Goal: Navigation & Orientation: Find specific page/section

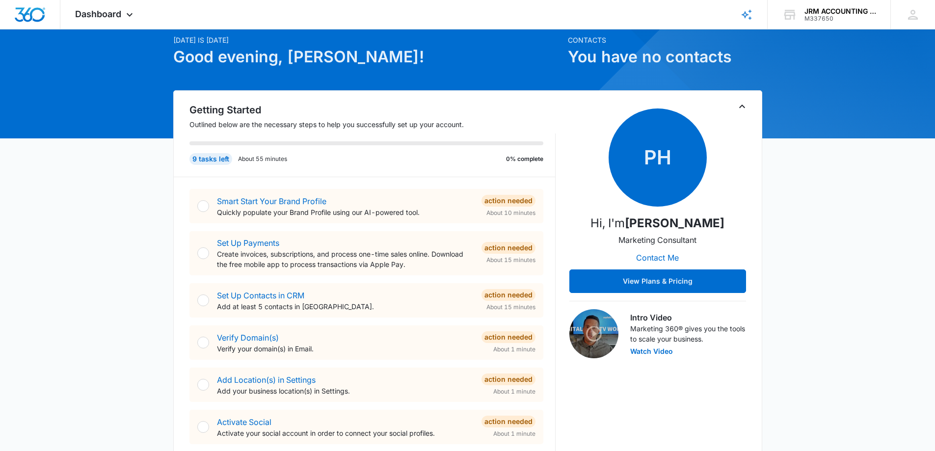
scroll to position [55, 0]
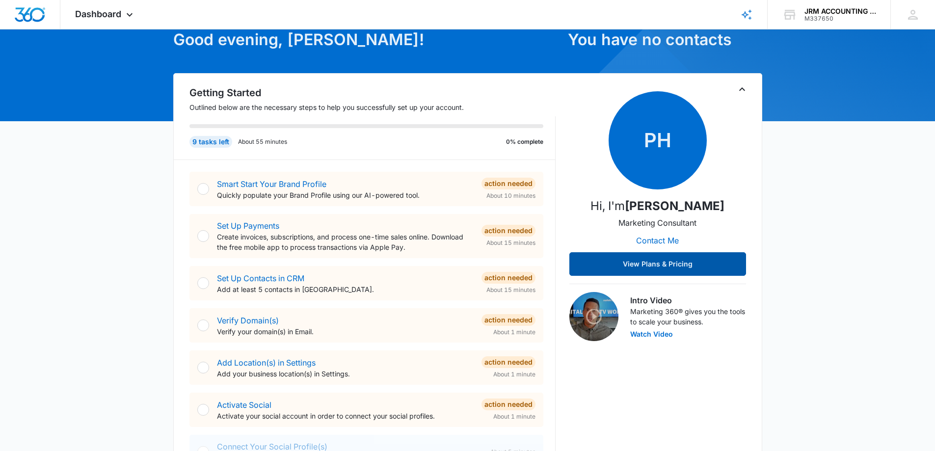
click at [645, 260] on button "View Plans & Pricing" at bounding box center [657, 264] width 177 height 24
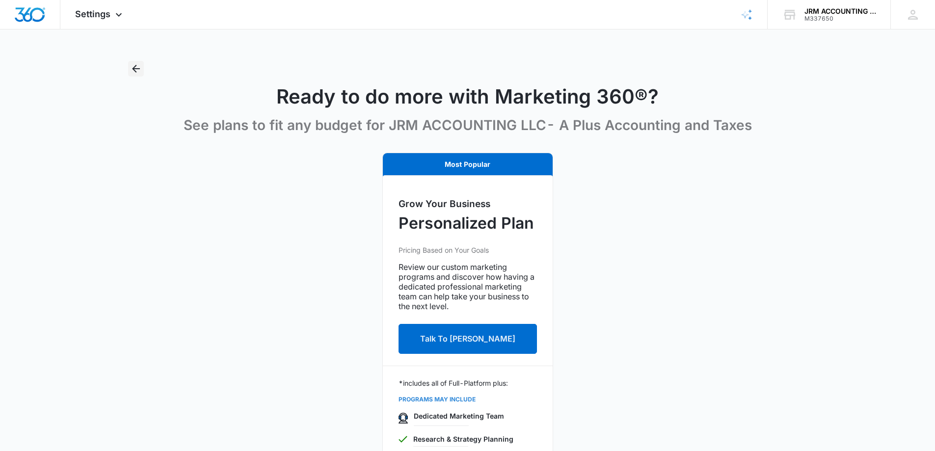
click at [137, 73] on icon "Back" at bounding box center [136, 69] width 12 height 12
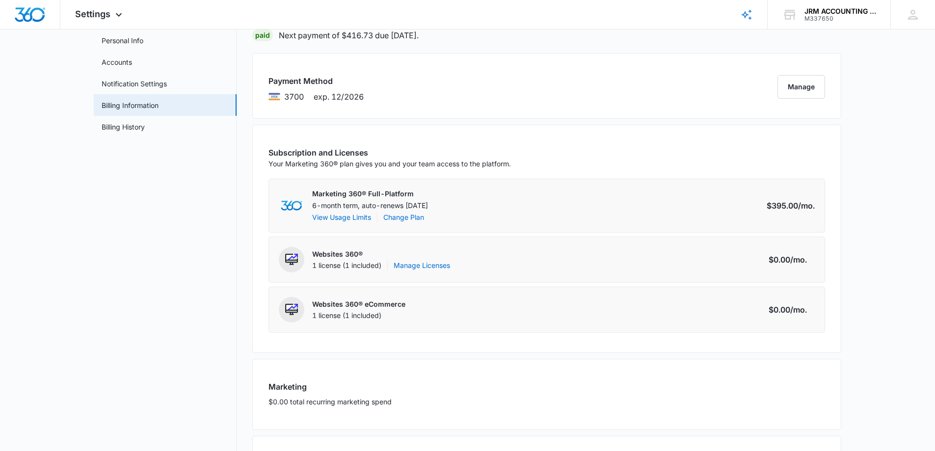
scroll to position [29, 0]
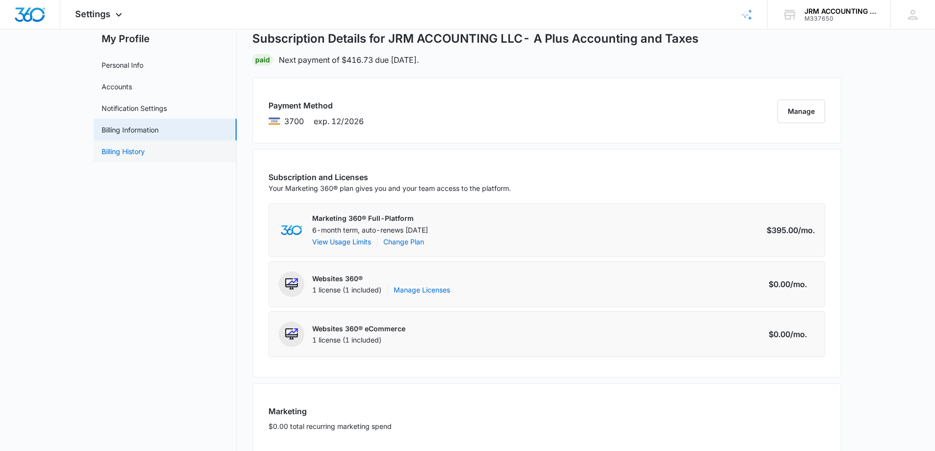
click at [102, 149] on link "Billing History" at bounding box center [123, 151] width 43 height 10
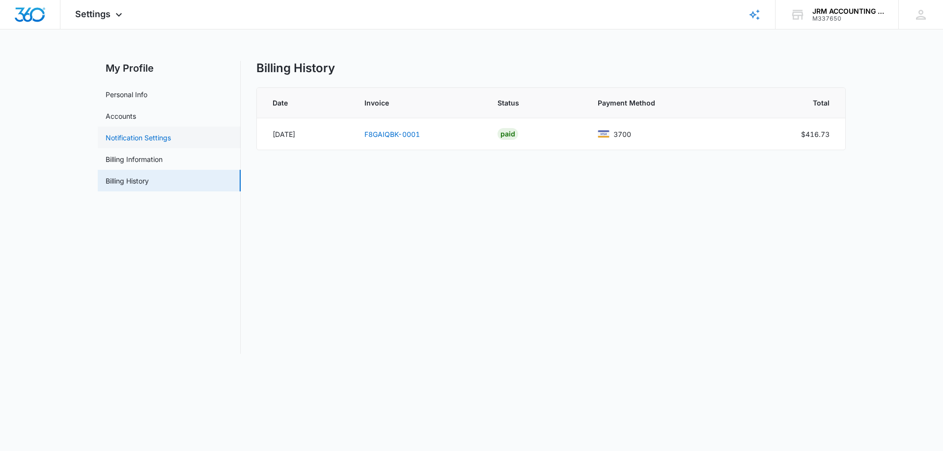
click at [125, 140] on link "Notification Settings" at bounding box center [138, 138] width 65 height 10
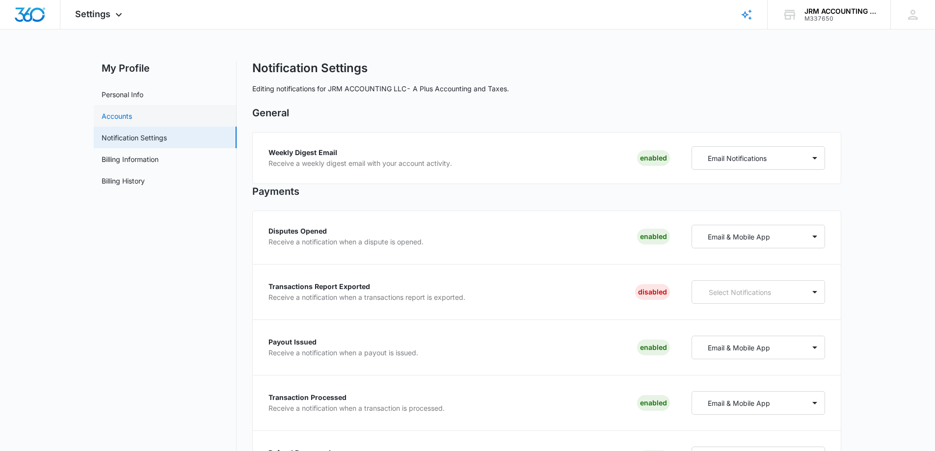
click at [129, 116] on link "Accounts" at bounding box center [117, 116] width 30 height 10
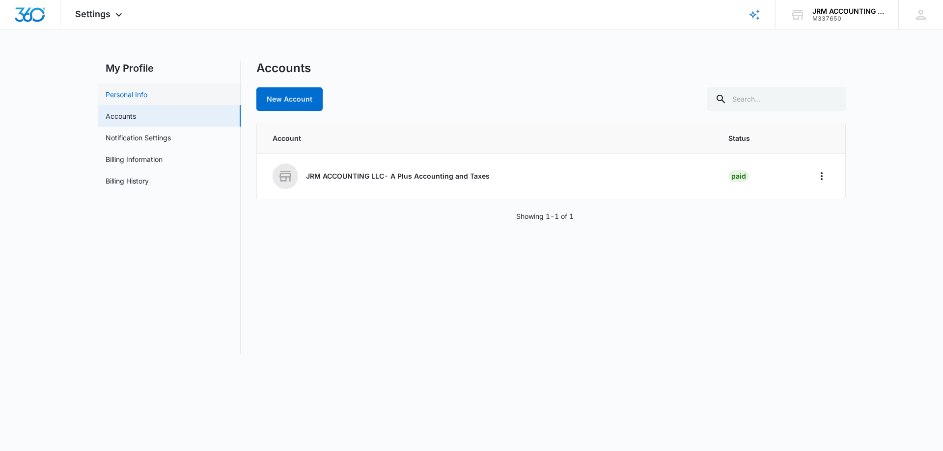
click at [133, 97] on link "Personal Info" at bounding box center [127, 94] width 42 height 10
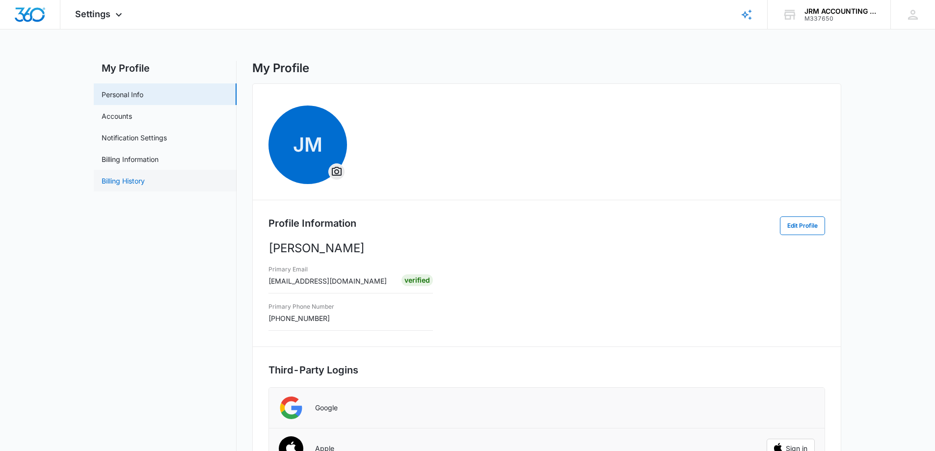
click at [114, 182] on link "Billing History" at bounding box center [123, 181] width 43 height 10
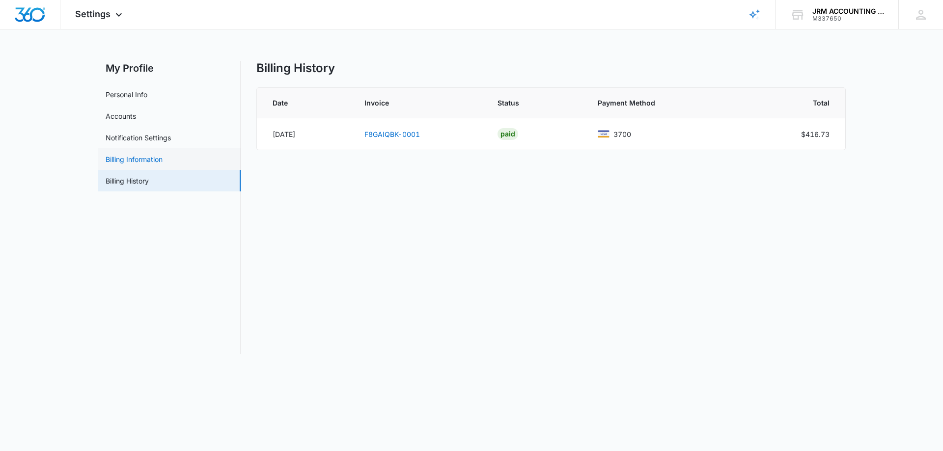
click at [123, 162] on link "Billing Information" at bounding box center [134, 159] width 57 height 10
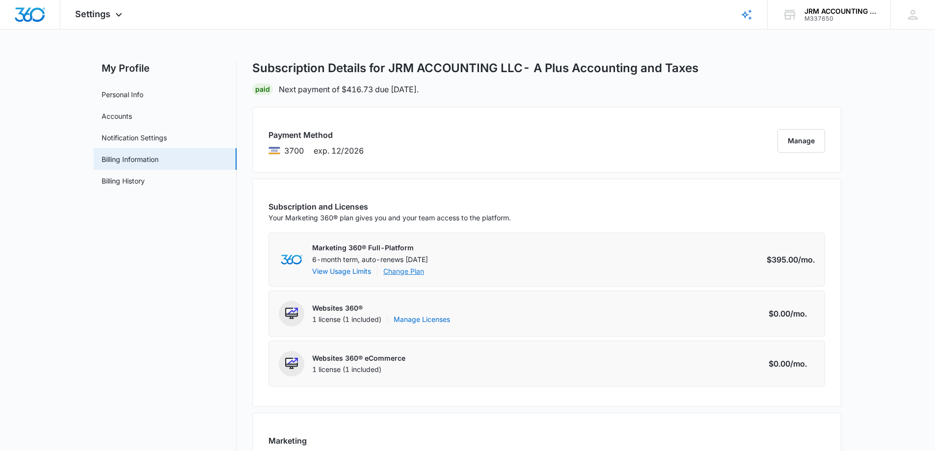
click at [417, 274] on link "Change Plan" at bounding box center [403, 271] width 41 height 10
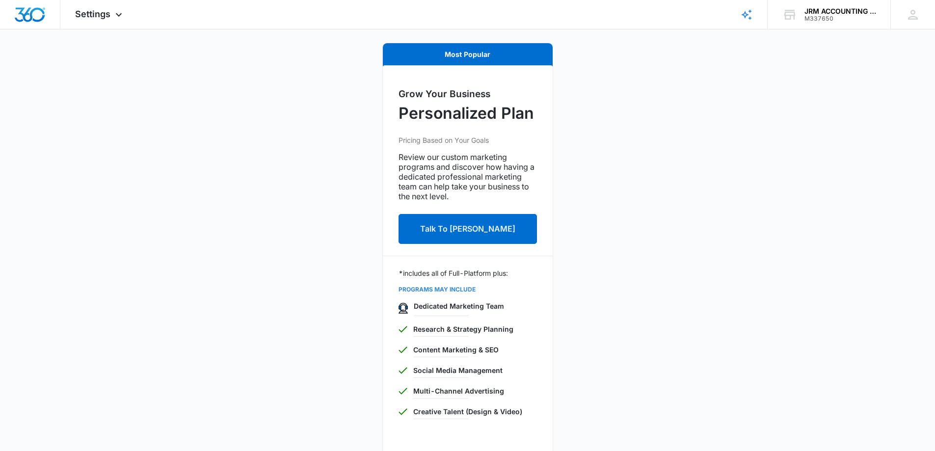
scroll to position [56, 0]
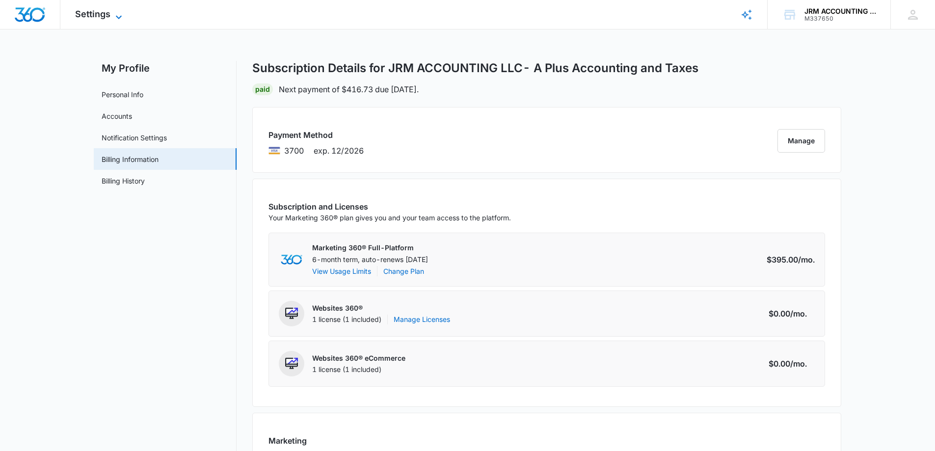
click at [119, 17] on icon at bounding box center [119, 16] width 6 height 3
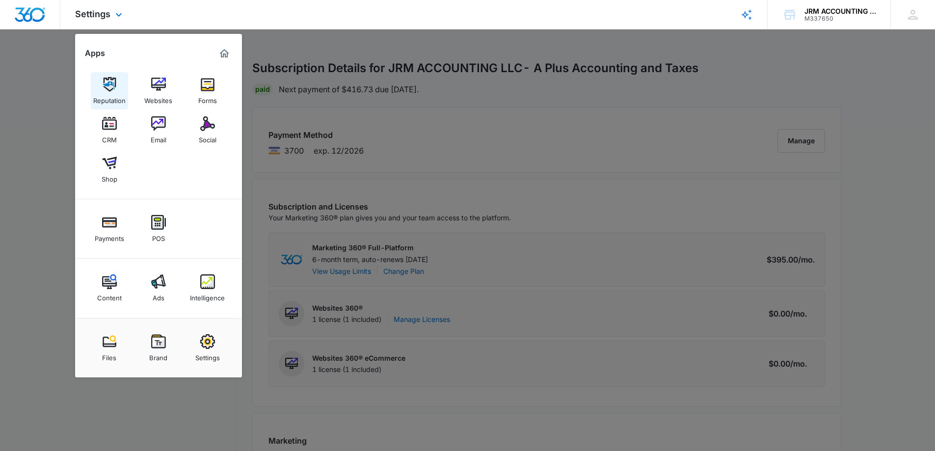
click at [109, 98] on div "Reputation" at bounding box center [109, 98] width 32 height 13
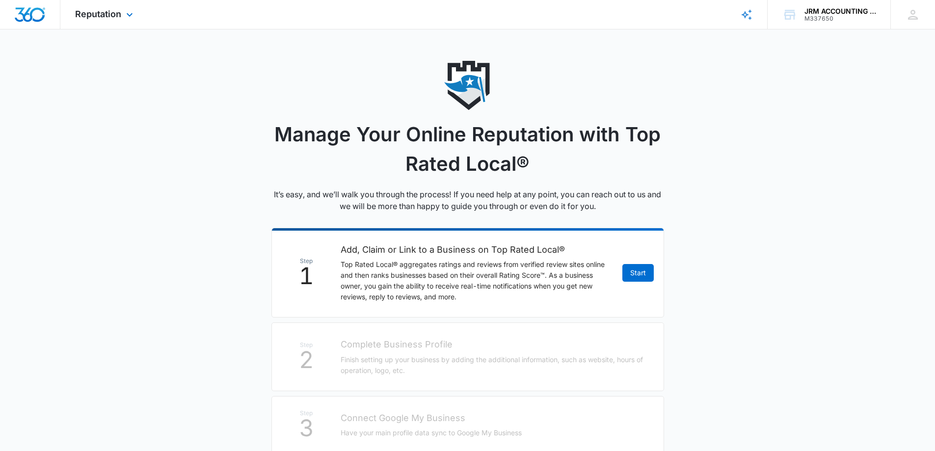
click at [121, 18] on div "Reputation Apps Reputation Websites Forms CRM Email Social Shop Payments POS Co…" at bounding box center [105, 14] width 90 height 29
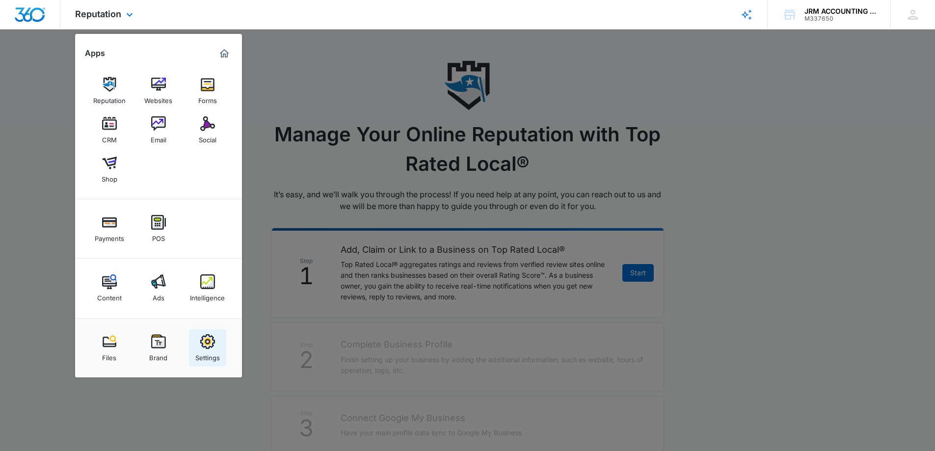
click at [210, 347] on img at bounding box center [207, 341] width 15 height 15
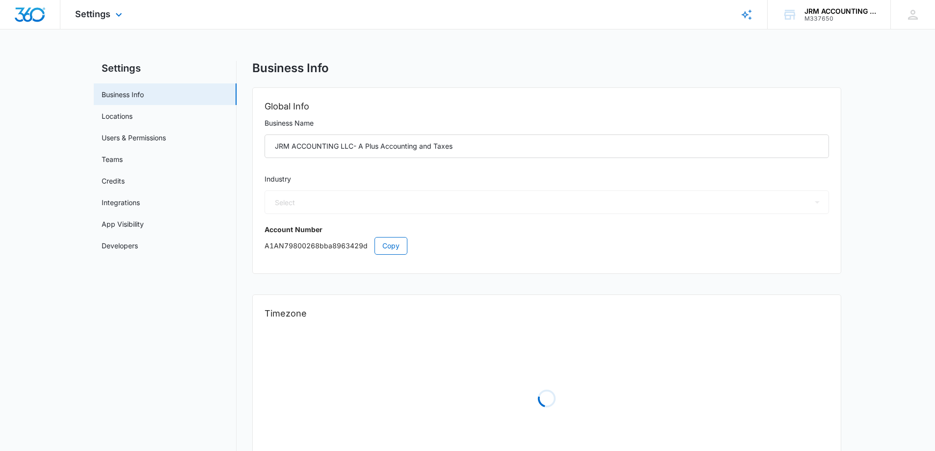
select select "33"
select select "US"
select select "America/[GEOGRAPHIC_DATA]"
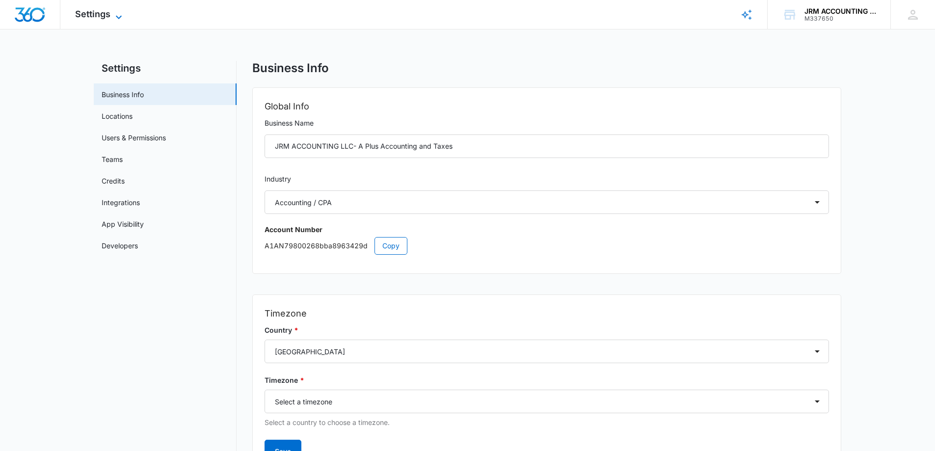
click at [113, 13] on icon at bounding box center [119, 17] width 12 height 12
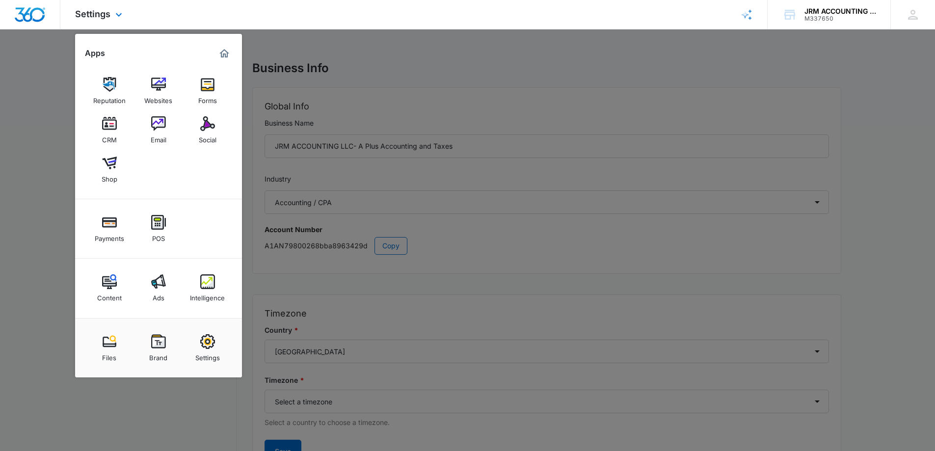
click at [225, 54] on img "Marketing 360® Dashboard" at bounding box center [224, 54] width 12 height 12
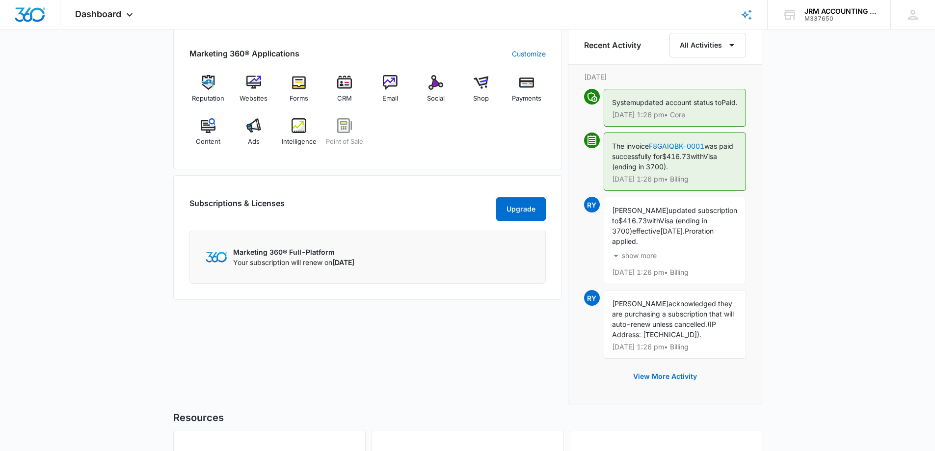
scroll to position [638, 0]
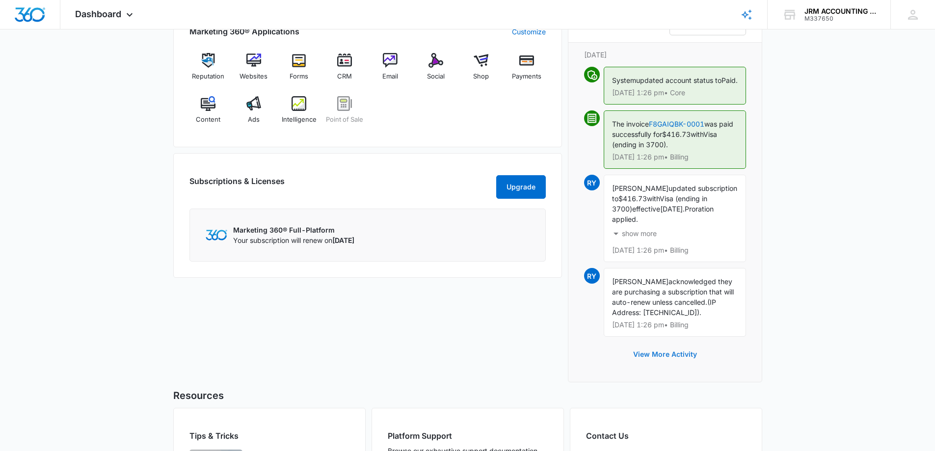
click at [652, 363] on button "View More Activity" at bounding box center [664, 355] width 83 height 24
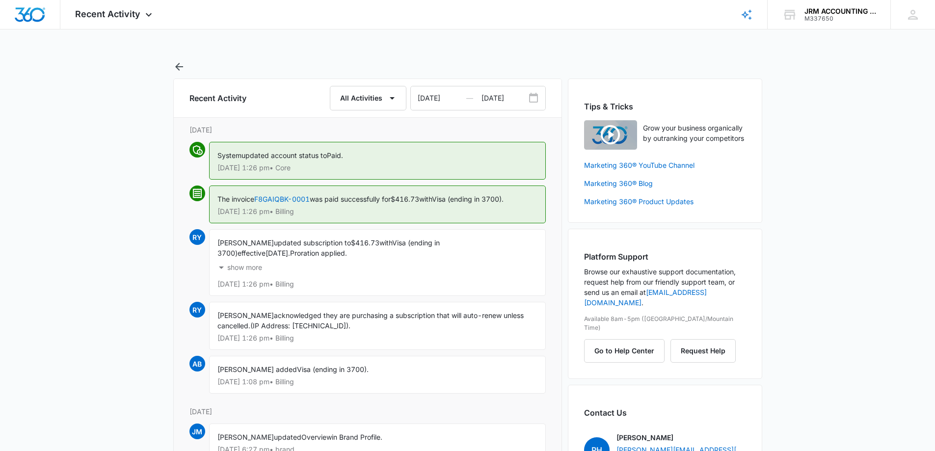
click at [219, 265] on icon "button" at bounding box center [222, 268] width 12 height 12
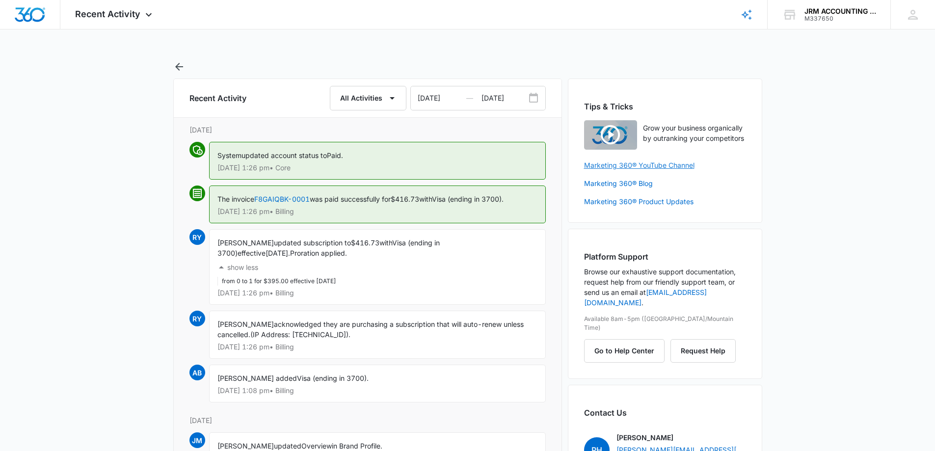
click at [674, 167] on link "Marketing 360® YouTube Channel" at bounding box center [665, 165] width 162 height 10
click at [143, 14] on icon at bounding box center [149, 17] width 12 height 12
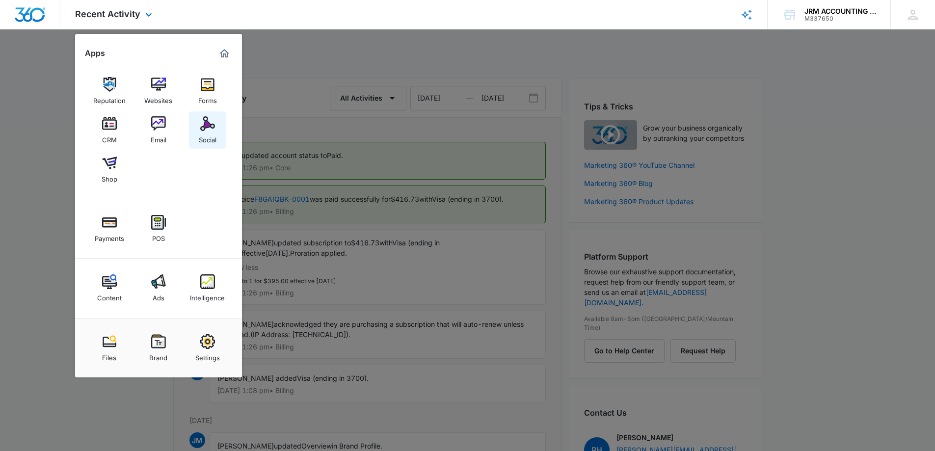
click at [210, 142] on div "Social" at bounding box center [208, 137] width 18 height 13
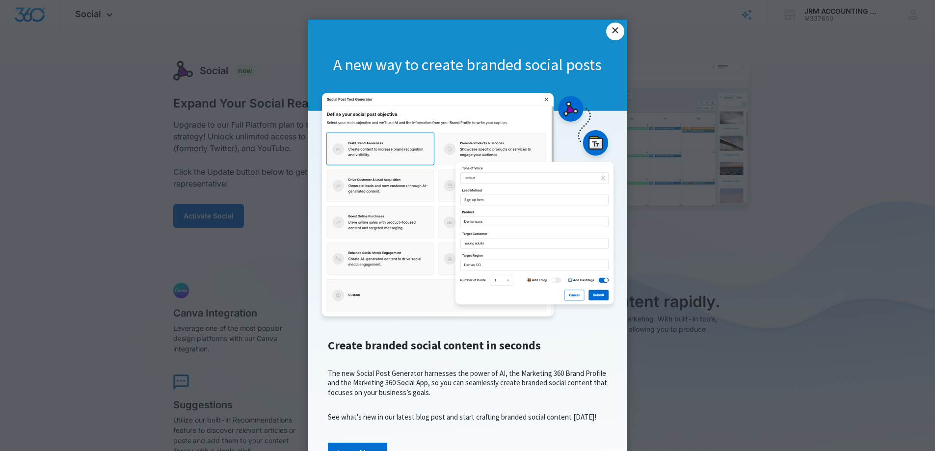
click at [608, 32] on link "×" at bounding box center [615, 32] width 18 height 18
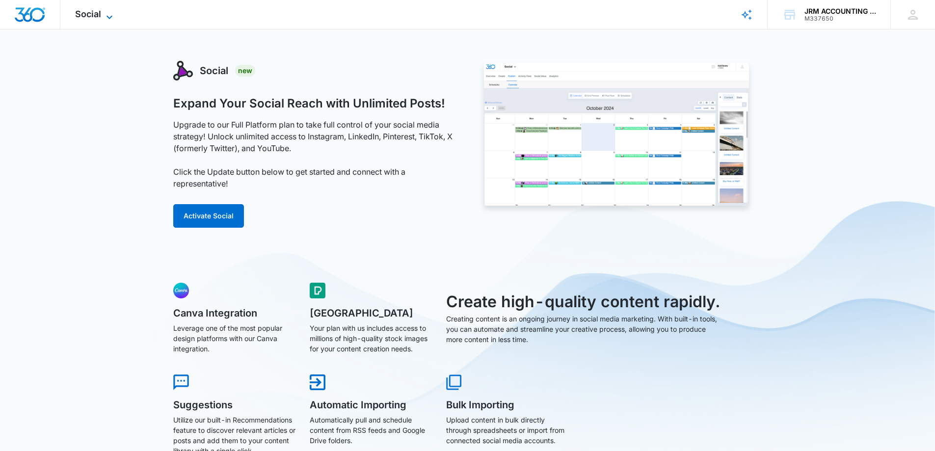
click at [106, 17] on icon at bounding box center [110, 17] width 12 height 12
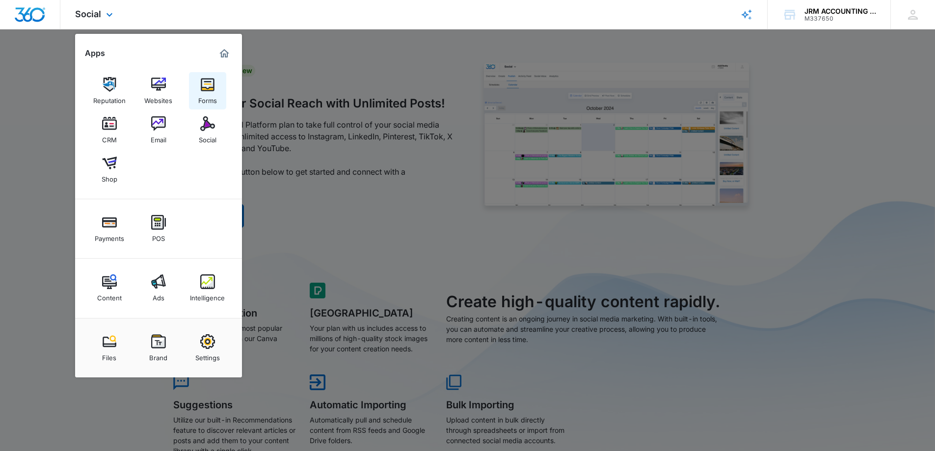
click at [198, 94] on div "Forms" at bounding box center [207, 98] width 19 height 13
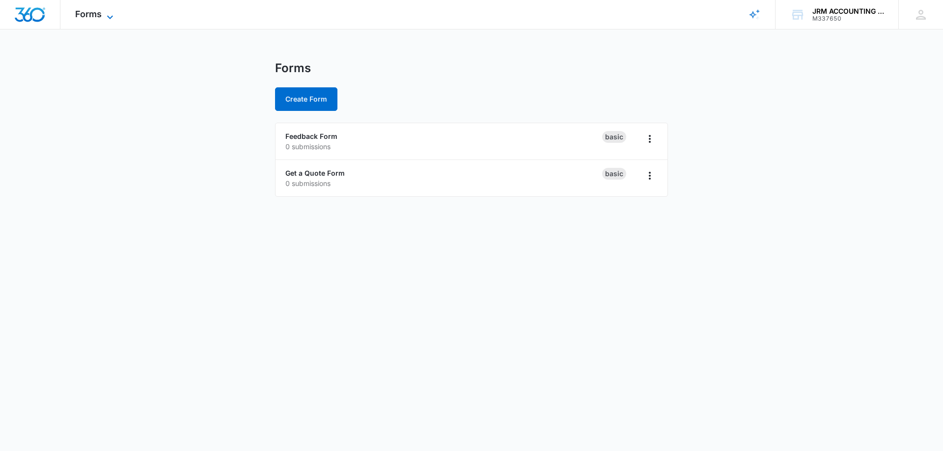
click at [111, 13] on icon at bounding box center [110, 17] width 12 height 12
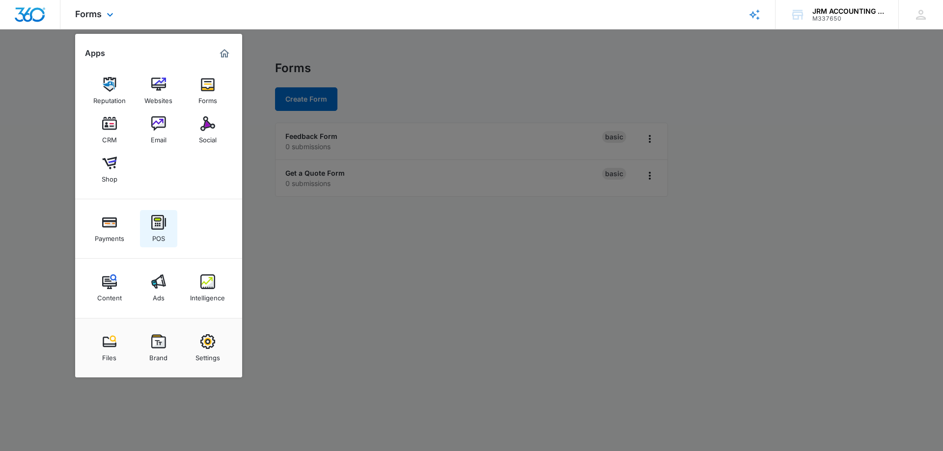
click at [168, 221] on link "POS" at bounding box center [158, 228] width 37 height 37
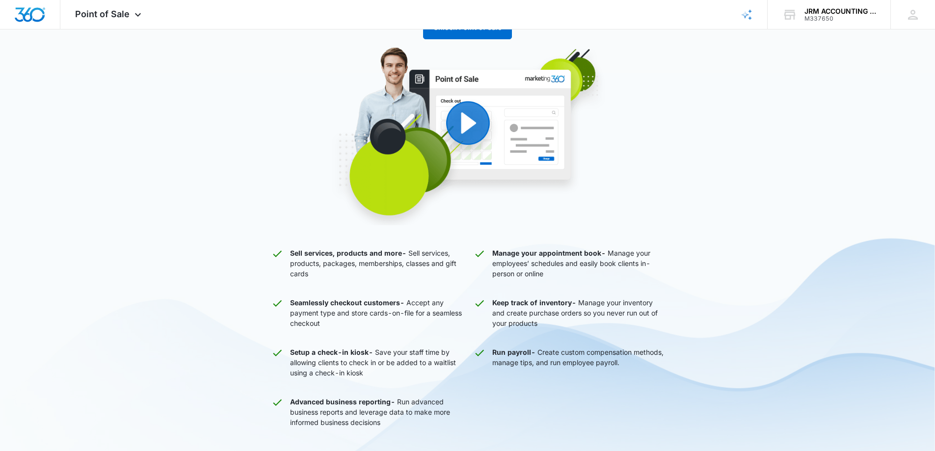
scroll to position [86, 0]
